Goal: Navigation & Orientation: Find specific page/section

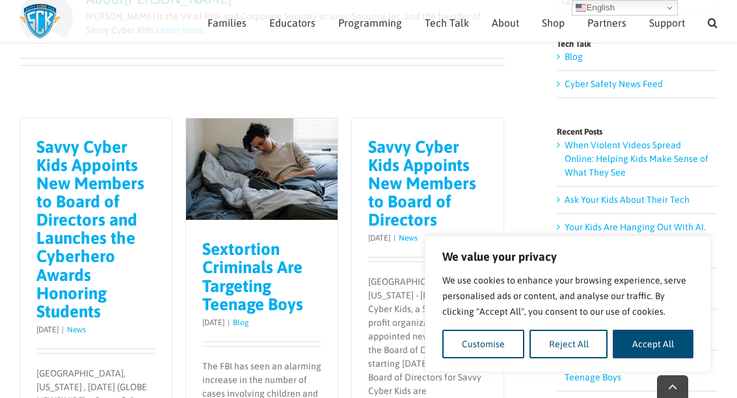
scroll to position [141, 0]
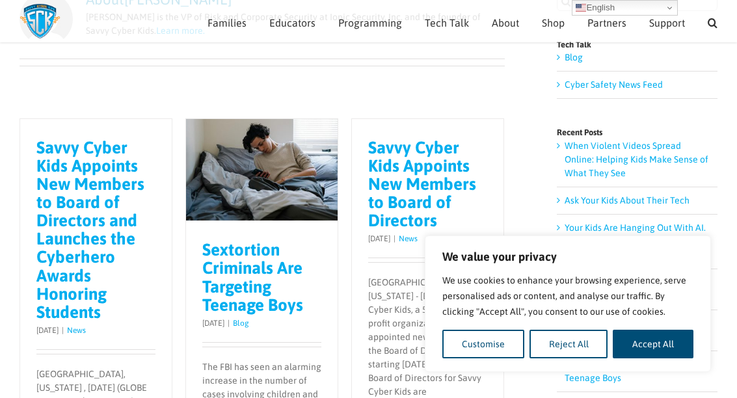
click at [576, 358] on button "Reject All" at bounding box center [569, 344] width 79 height 29
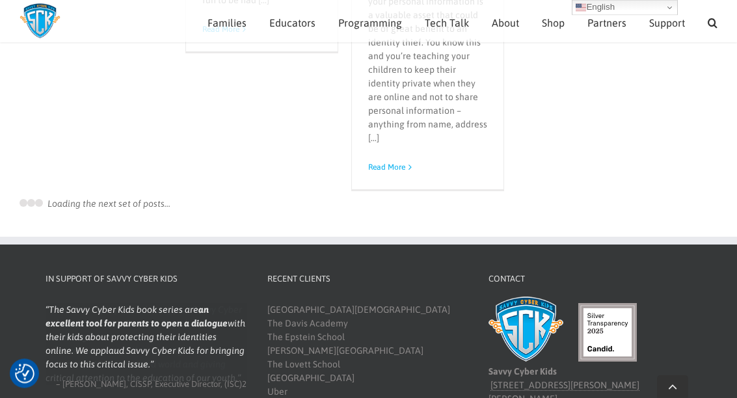
scroll to position [10432, 0]
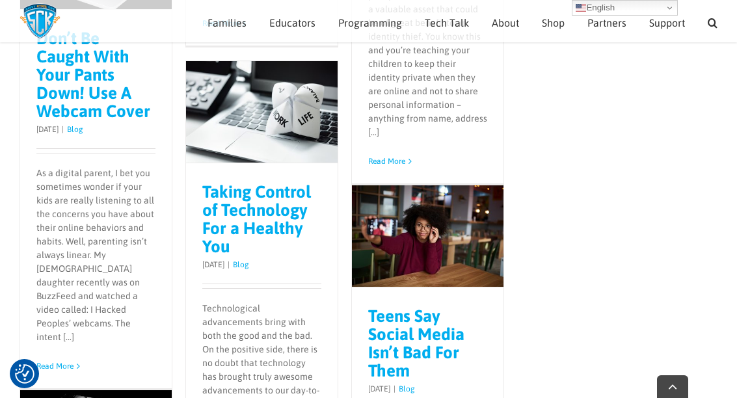
click at [525, 55] on span "Ben’s Bio" at bounding box center [521, 55] width 33 height 10
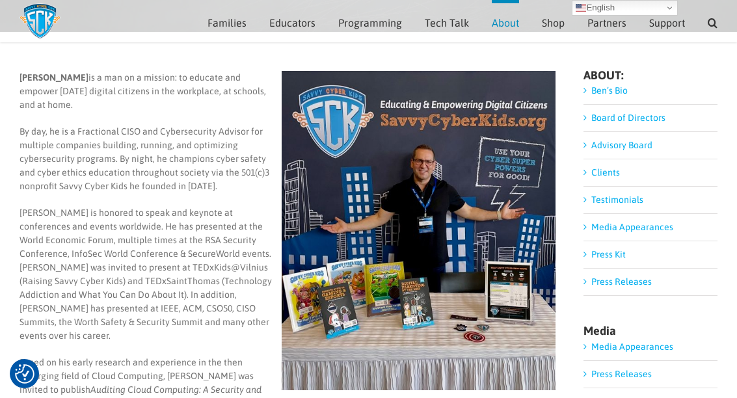
scroll to position [108, 0]
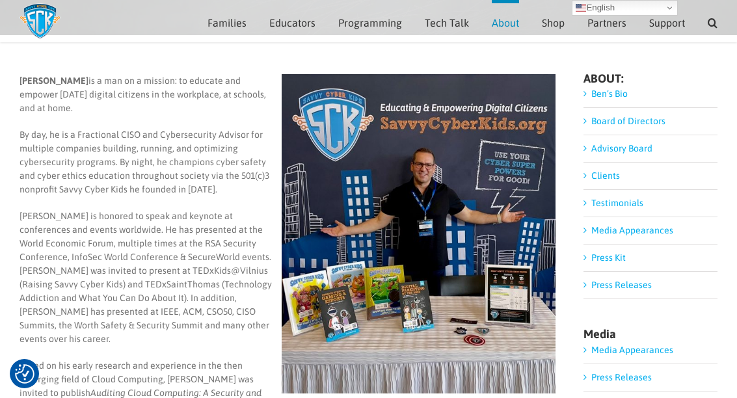
click at [649, 122] on link "Board of Directors" at bounding box center [628, 121] width 74 height 10
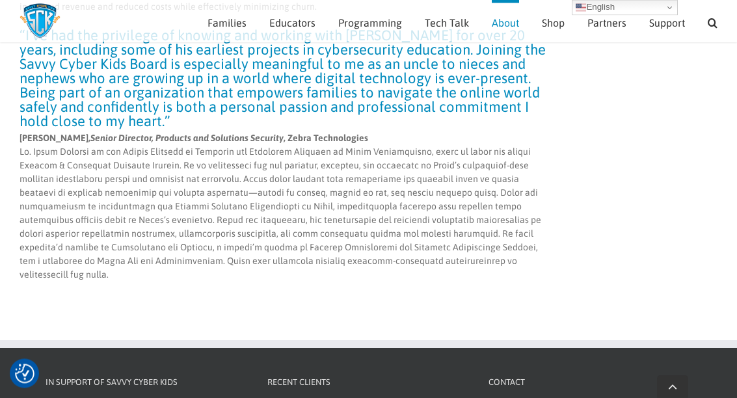
scroll to position [4766, 0]
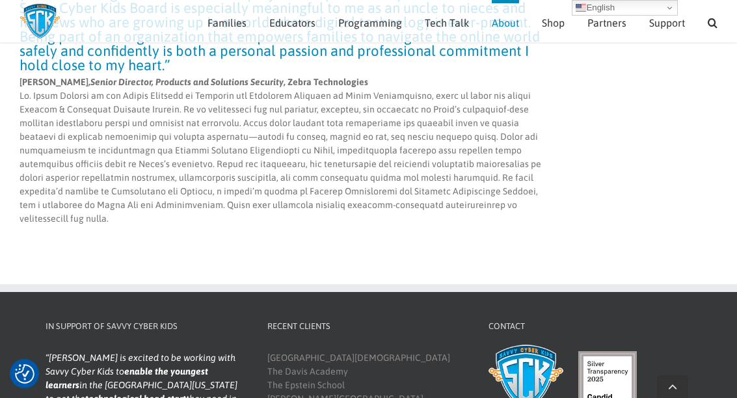
scroll to position [4821, 0]
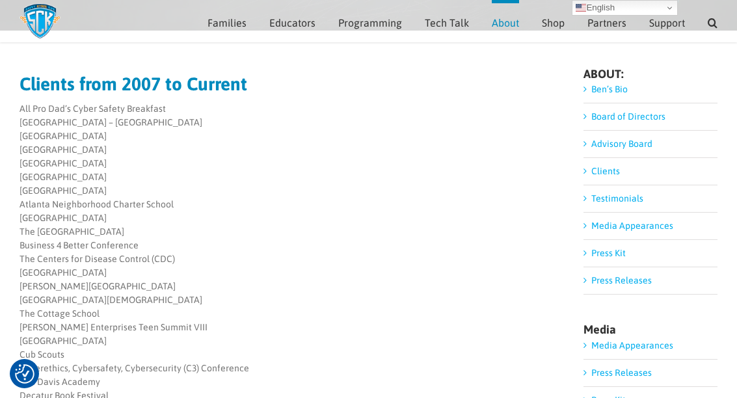
scroll to position [96, 0]
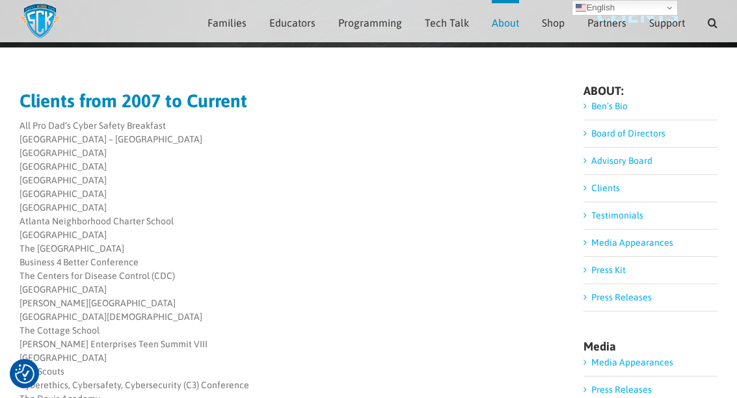
click at [618, 105] on link "Ben’s Bio" at bounding box center [609, 106] width 36 height 10
